Goal: Task Accomplishment & Management: Manage account settings

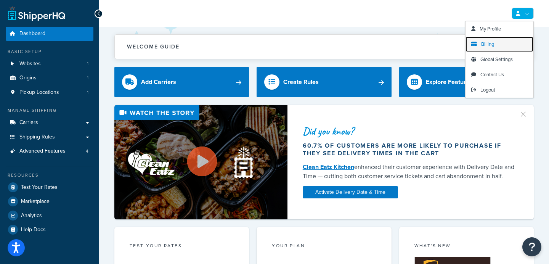
click at [499, 47] on link "Billing" at bounding box center [499, 44] width 68 height 15
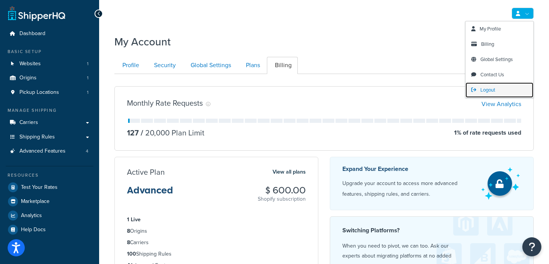
click at [489, 89] on span "Logout" at bounding box center [487, 89] width 15 height 7
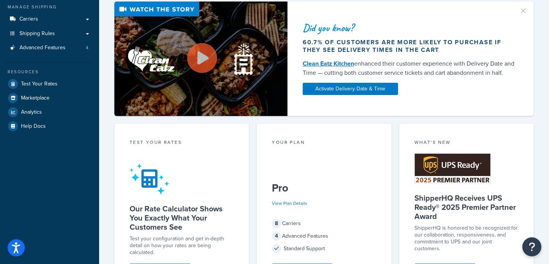
scroll to position [133, 0]
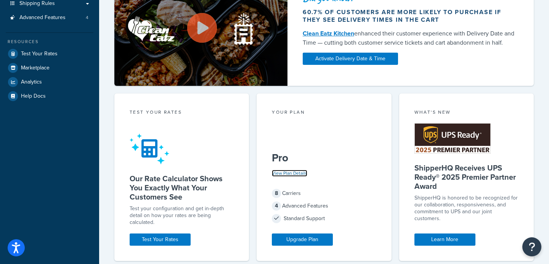
click at [299, 170] on link "View Plan Details" at bounding box center [289, 173] width 35 height 7
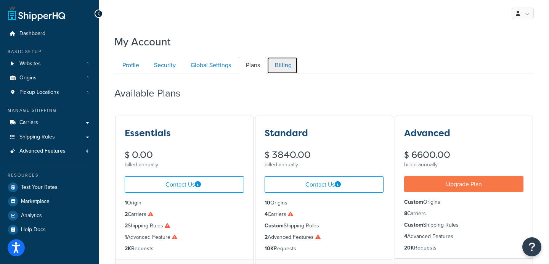
click at [284, 68] on link "Billing" at bounding box center [282, 65] width 31 height 17
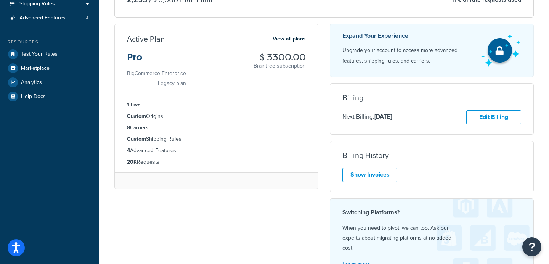
scroll to position [133, 0]
click at [370, 175] on link "Show Invoices" at bounding box center [369, 175] width 55 height 14
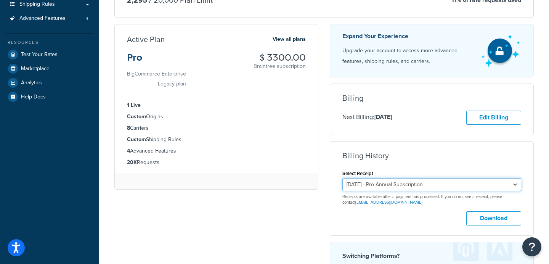
click at [394, 180] on select "[DATE] - Pro Annual Subscription [DATE] - Pro Annual Subscription [DATE] - Pro …" at bounding box center [431, 184] width 179 height 13
